Goal: Task Accomplishment & Management: Complete application form

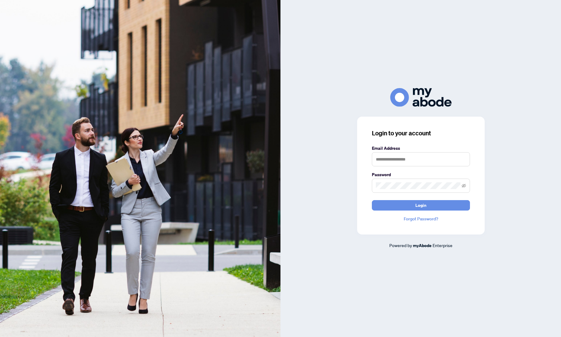
drag, startPoint x: 413, startPoint y: 168, endPoint x: 404, endPoint y: 160, distance: 12.0
click at [406, 163] on form "Email Address Password Login" at bounding box center [421, 178] width 98 height 66
click at [403, 160] on input "text" at bounding box center [421, 159] width 98 height 14
type input "**********"
click at [372, 200] on button "Login" at bounding box center [421, 205] width 98 height 10
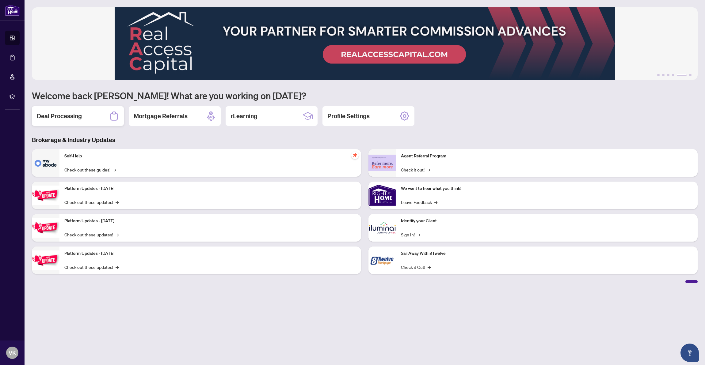
click at [67, 119] on h2 "Deal Processing" at bounding box center [59, 116] width 45 height 9
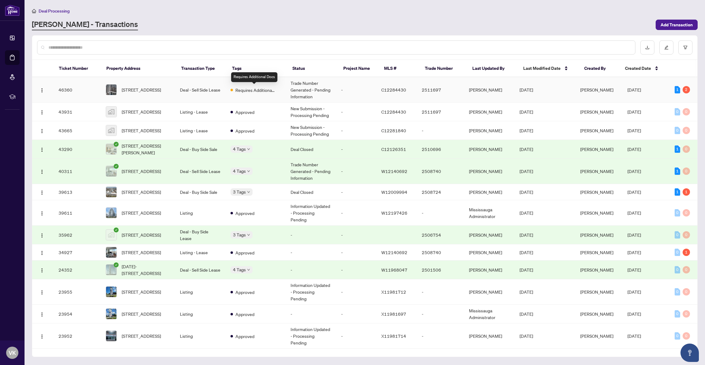
click at [265, 90] on span "Requires Additional Docs" at bounding box center [255, 90] width 40 height 7
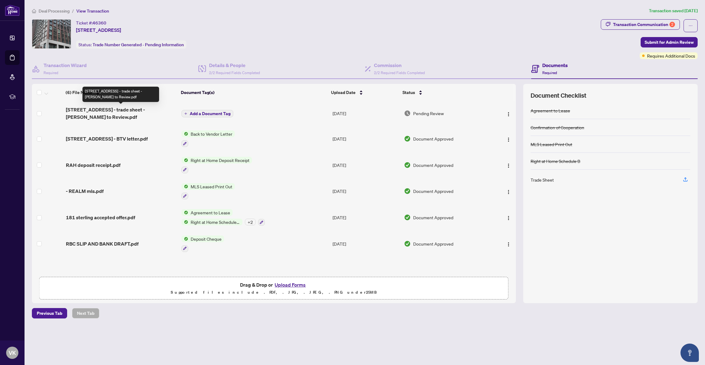
click at [154, 112] on span "181 Sterling Rd 1404 - trade sheet - Vladimir to Review.pdf" at bounding box center [121, 113] width 111 height 15
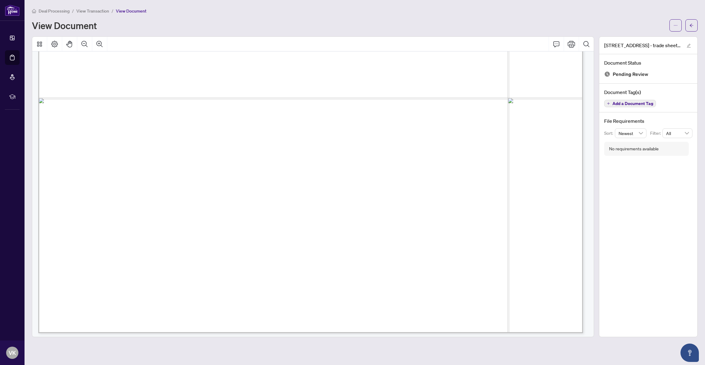
scroll to position [306, 0]
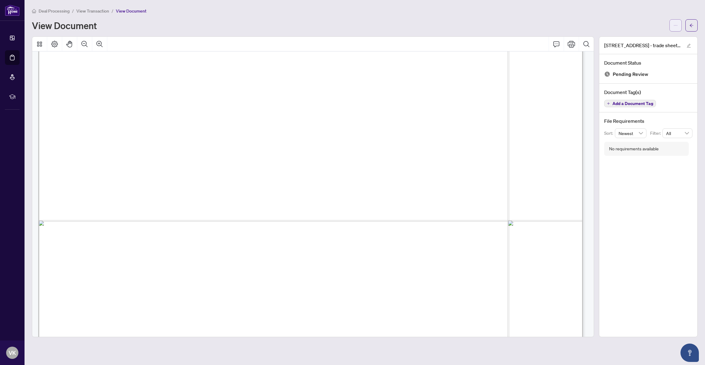
click at [561, 25] on icon "ellipsis" at bounding box center [675, 25] width 4 height 4
click at [561, 40] on span "Download" at bounding box center [653, 38] width 47 height 7
click at [561, 25] on button "button" at bounding box center [691, 25] width 12 height 12
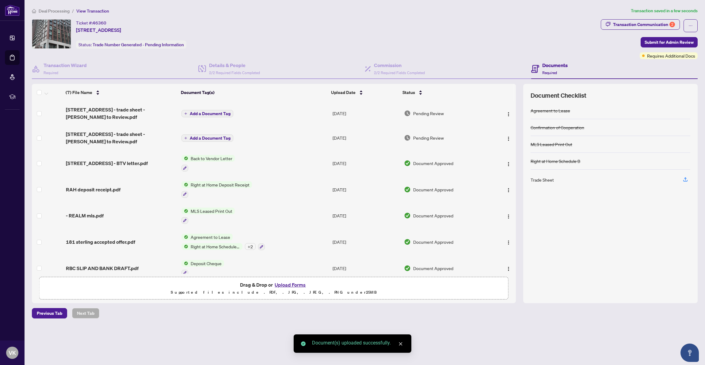
click at [401, 336] on icon "close" at bounding box center [400, 344] width 4 height 4
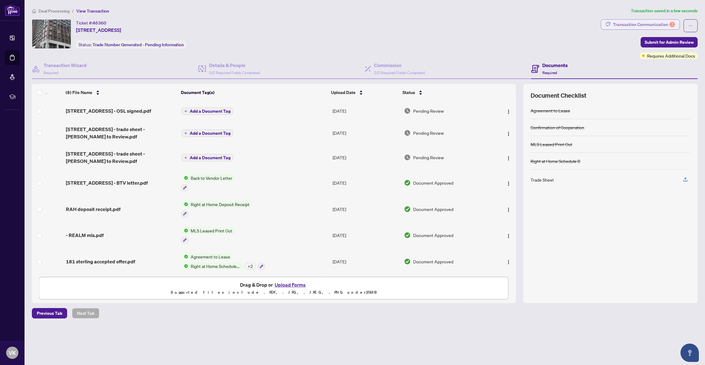
click at [561, 25] on div "Transaction Communication 2" at bounding box center [644, 25] width 62 height 10
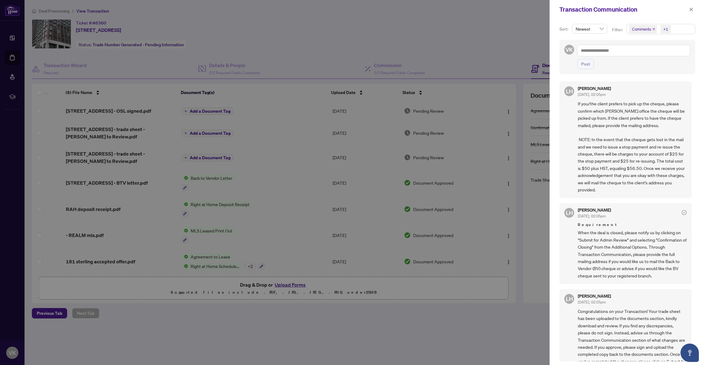
scroll to position [31, 0]
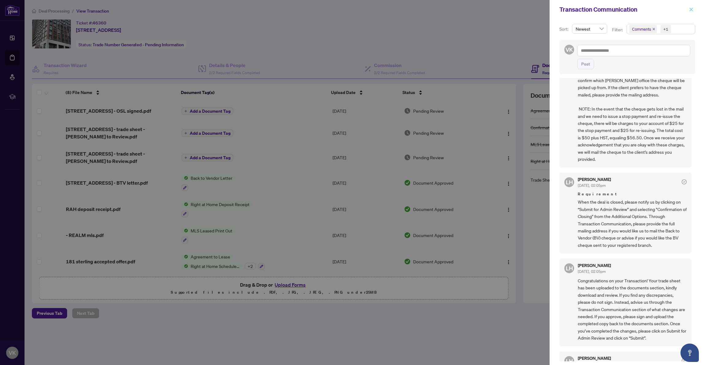
click at [561, 12] on icon "close" at bounding box center [691, 9] width 4 height 4
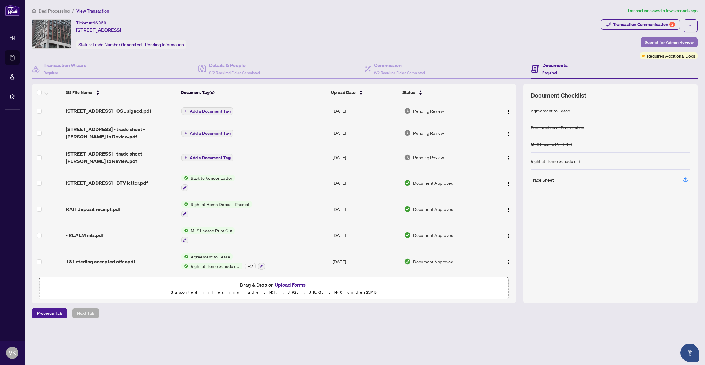
click at [561, 43] on span "Submit for Admin Review" at bounding box center [669, 42] width 49 height 10
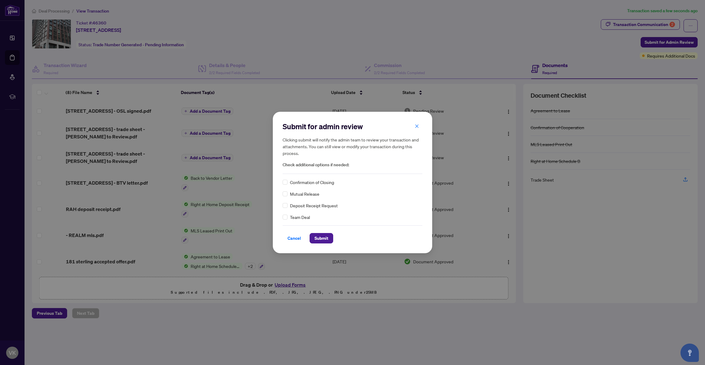
click at [287, 183] on div "Confirmation of Closing" at bounding box center [353, 182] width 140 height 7
click at [324, 236] on span "Submit" at bounding box center [321, 239] width 14 height 10
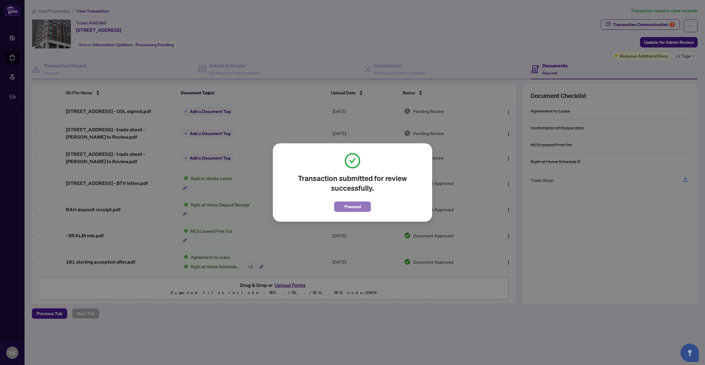
click at [352, 206] on span "Proceed" at bounding box center [352, 207] width 16 height 10
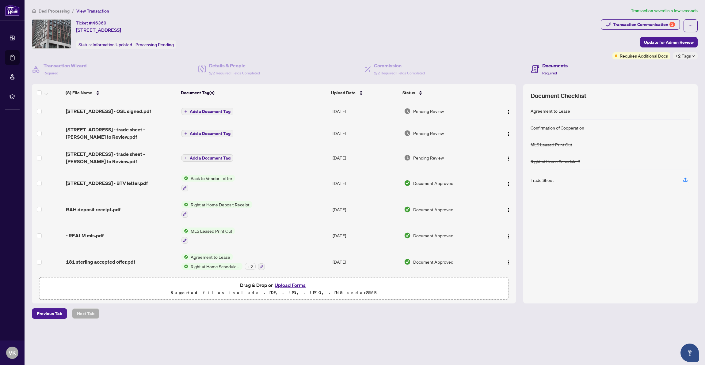
click at [56, 11] on span "Deal Processing" at bounding box center [54, 11] width 31 height 6
